Goal: Information Seeking & Learning: Learn about a topic

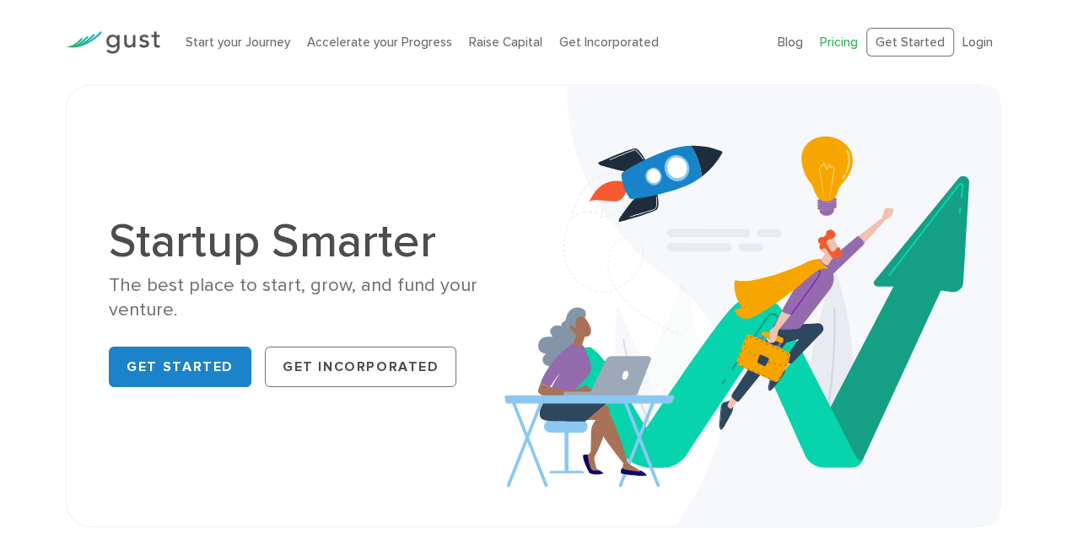
click at [850, 38] on link "Pricing" at bounding box center [839, 42] width 38 height 15
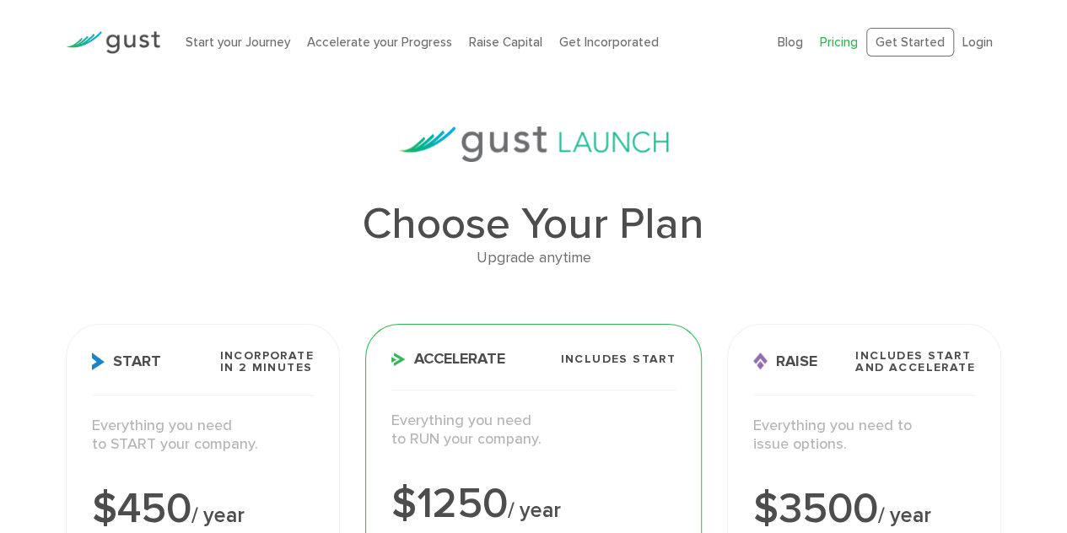
click at [130, 40] on img at bounding box center [113, 42] width 94 height 23
